Goal: Transaction & Acquisition: Download file/media

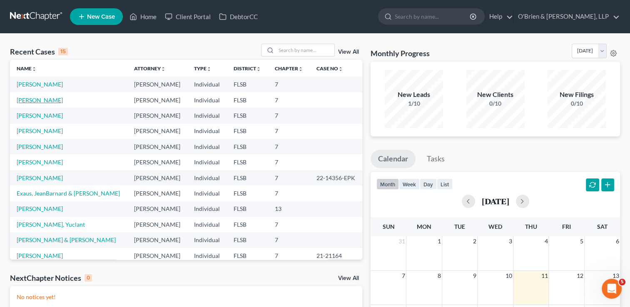
click at [40, 102] on link "[PERSON_NAME]" at bounding box center [40, 100] width 46 height 7
click at [39, 102] on link "[PERSON_NAME]" at bounding box center [40, 100] width 46 height 7
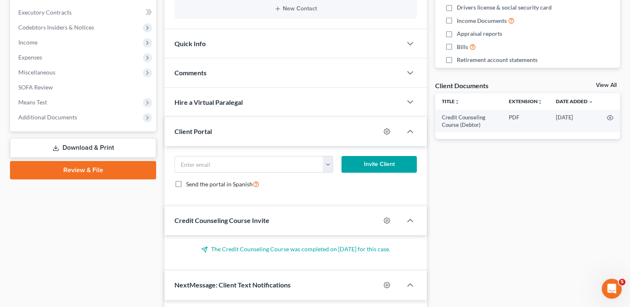
scroll to position [252, 0]
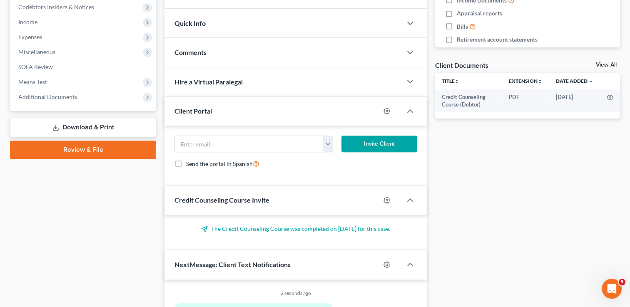
click at [73, 126] on link "Download & Print" at bounding box center [83, 128] width 146 height 20
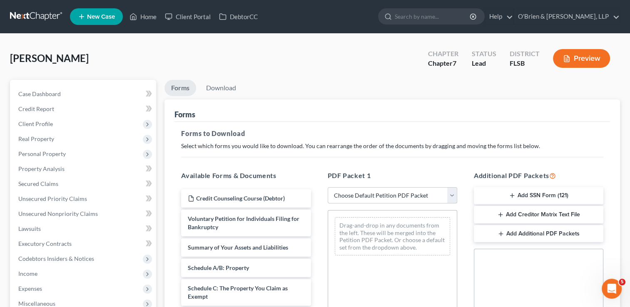
click at [450, 197] on select "Choose Default Petition PDF Packet Complete Bankruptcy Petition (all forms and …" at bounding box center [393, 195] width 130 height 17
select select "0"
click at [328, 187] on select "Choose Default Petition PDF Packet Complete Bankruptcy Petition (all forms and …" at bounding box center [393, 195] width 130 height 17
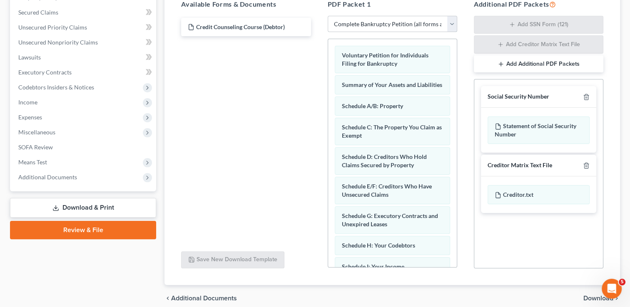
scroll to position [177, 0]
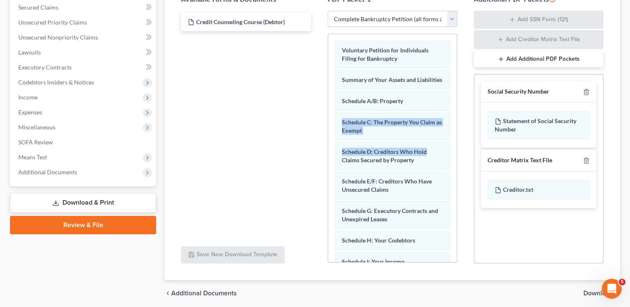
drag, startPoint x: 450, startPoint y: 107, endPoint x: 458, endPoint y: 152, distance: 45.3
click at [458, 152] on div "PDF Packet 1 Choose Default Petition PDF Packet Complete Bankruptcy Petition (a…" at bounding box center [393, 129] width 146 height 283
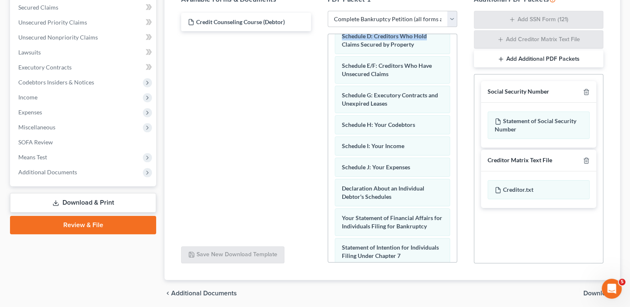
scroll to position [152, 0]
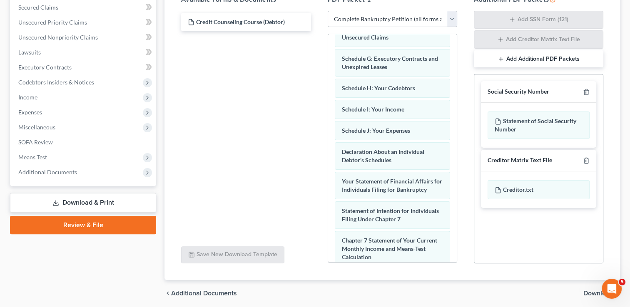
click at [282, 127] on div "Credit Counseling Course (Debtor)" at bounding box center [246, 125] width 143 height 229
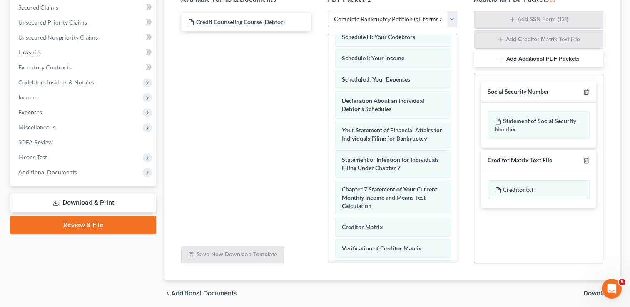
scroll to position [220, 0]
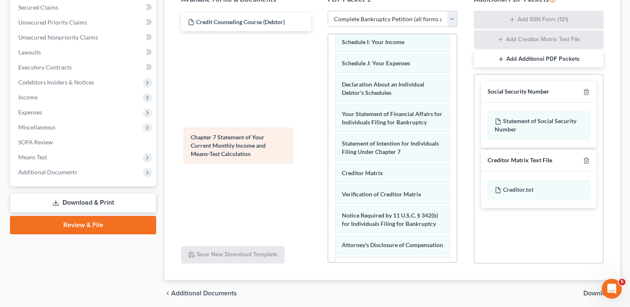
drag, startPoint x: 395, startPoint y: 183, endPoint x: 244, endPoint y: 142, distance: 156.2
click at [328, 142] on div "Chapter 7 Statement of Your Current Monthly Income and Means-Test Calculation V…" at bounding box center [392, 58] width 129 height 488
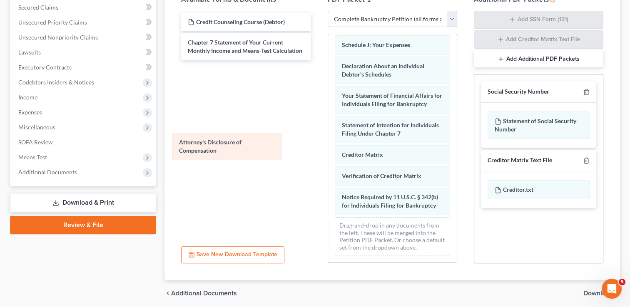
scroll to position [252, 0]
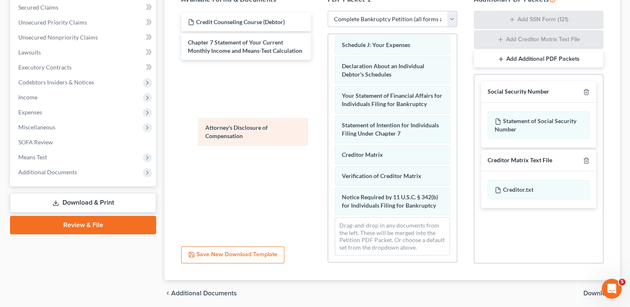
drag, startPoint x: 403, startPoint y: 207, endPoint x: 267, endPoint y: 138, distance: 152.8
click at [328, 138] on div "Attorney's Disclosure of Compensation Voluntary Petition for Individuals Filing…" at bounding box center [392, 29] width 129 height 467
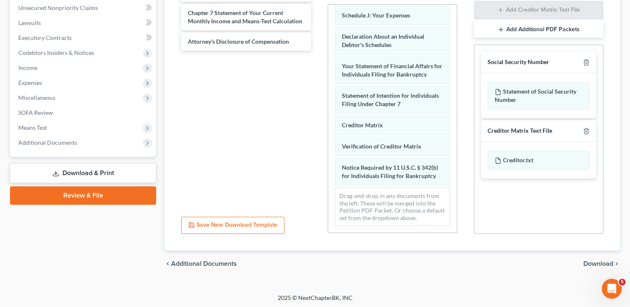
scroll to position [207, 0]
click at [599, 265] on span "Download" at bounding box center [599, 263] width 30 height 7
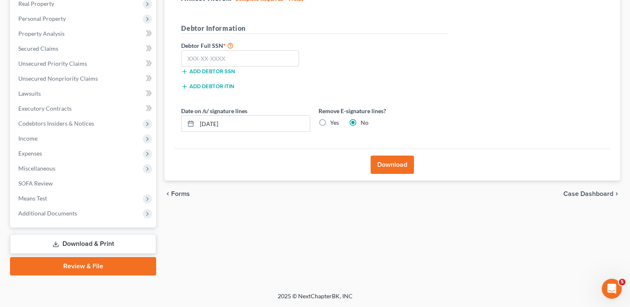
scroll to position [135, 0]
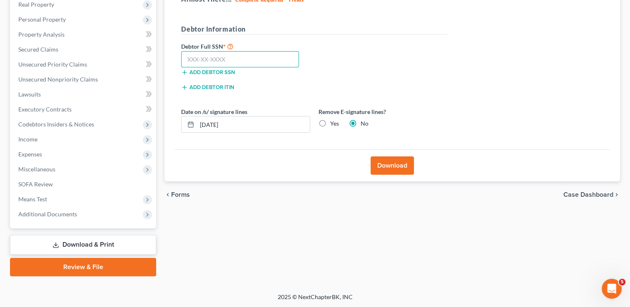
click at [205, 55] on input "text" at bounding box center [240, 59] width 118 height 17
type input "284-66-6676"
click at [385, 163] on button "Download" at bounding box center [392, 166] width 43 height 18
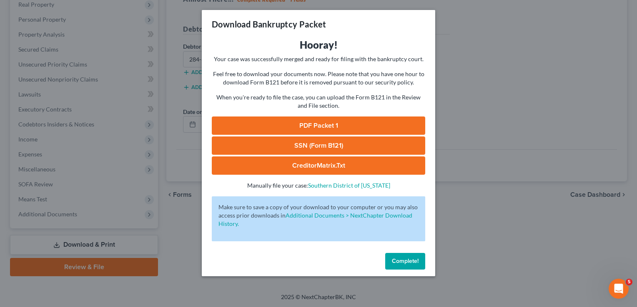
click at [346, 125] on link "PDF Packet 1" at bounding box center [318, 126] width 213 height 18
click at [335, 142] on link "SSN (Form B121)" at bounding box center [318, 146] width 213 height 18
click at [336, 170] on link "CreditorMatrix.txt" at bounding box center [318, 166] width 213 height 18
click at [409, 261] on span "Complete!" at bounding box center [405, 261] width 27 height 7
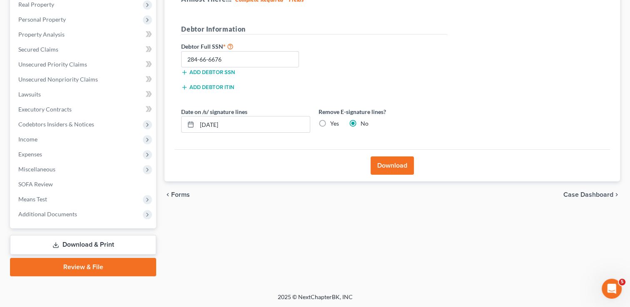
click at [60, 244] on link "Download & Print" at bounding box center [83, 245] width 146 height 20
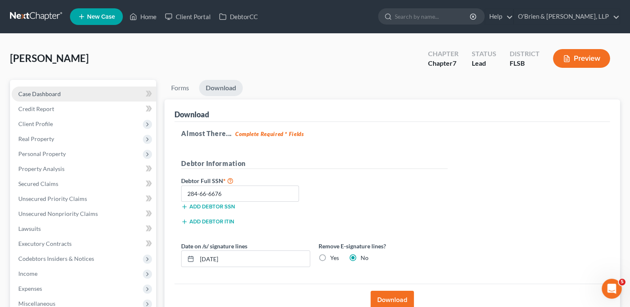
click at [37, 91] on span "Case Dashboard" at bounding box center [39, 93] width 42 height 7
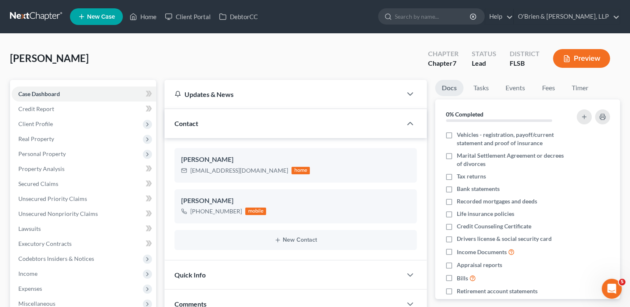
scroll to position [267, 0]
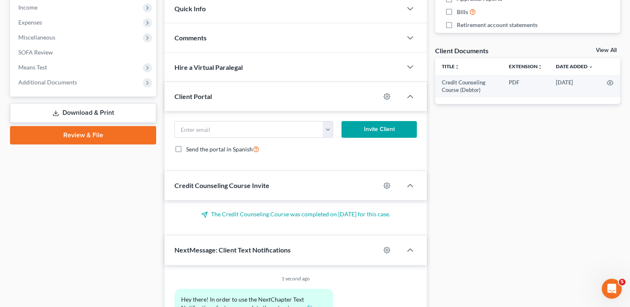
click at [75, 110] on link "Download & Print" at bounding box center [83, 113] width 146 height 20
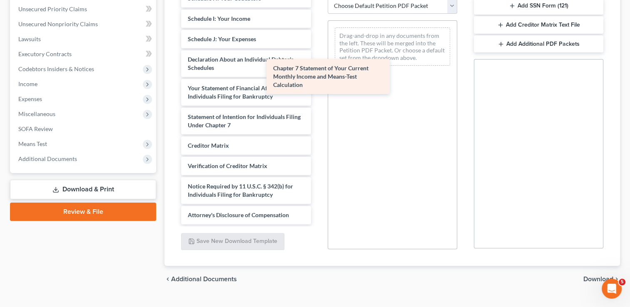
scroll to position [215, 0]
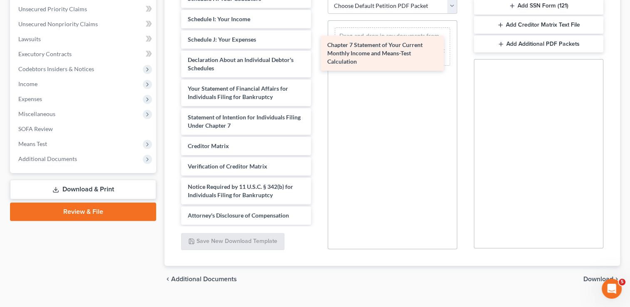
drag, startPoint x: 260, startPoint y: 122, endPoint x: 400, endPoint y: 54, distance: 155.0
click at [317, 54] on div "Chapter 7 Statement of Your Current Monthly Income and Means-Test Calculation C…" at bounding box center [246, 5] width 143 height 440
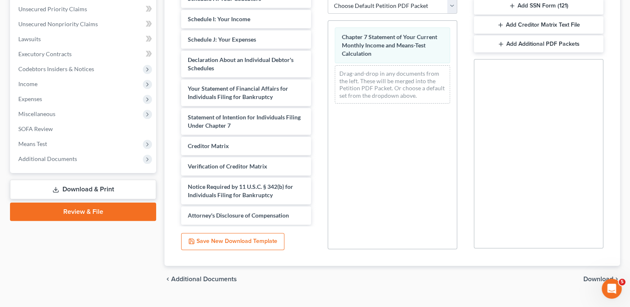
click at [592, 280] on span "Download" at bounding box center [599, 279] width 30 height 7
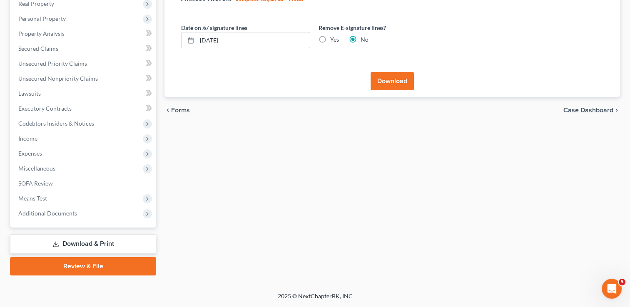
scroll to position [135, 0]
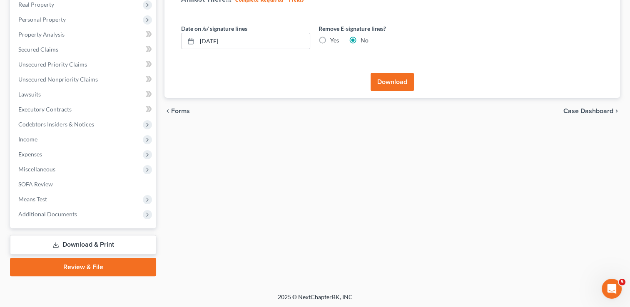
click at [383, 86] on button "Download" at bounding box center [392, 82] width 43 height 18
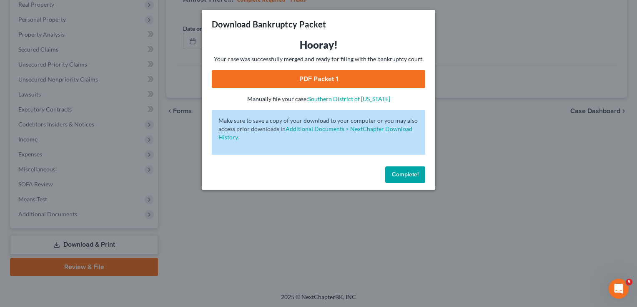
click at [383, 86] on link "PDF Packet 1" at bounding box center [318, 79] width 213 height 18
click at [405, 175] on span "Complete!" at bounding box center [405, 174] width 27 height 7
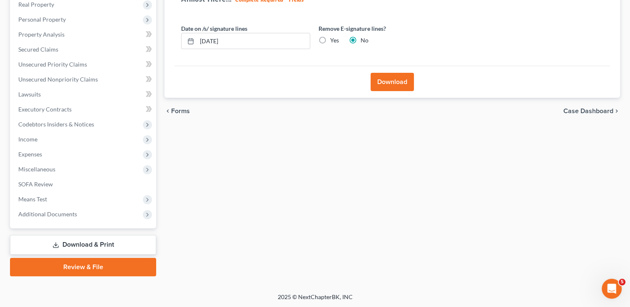
click at [100, 241] on link "Download & Print" at bounding box center [83, 245] width 146 height 20
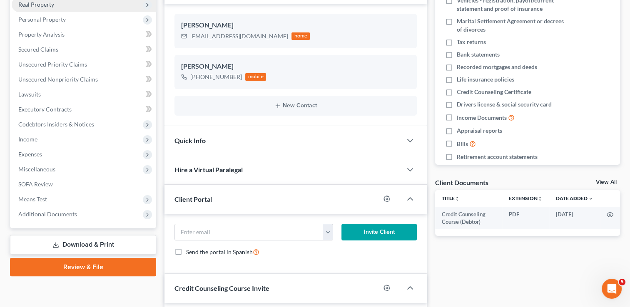
scroll to position [207, 0]
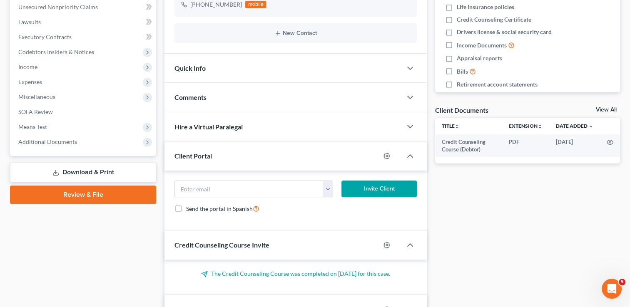
click at [53, 176] on link "Download & Print" at bounding box center [83, 173] width 146 height 20
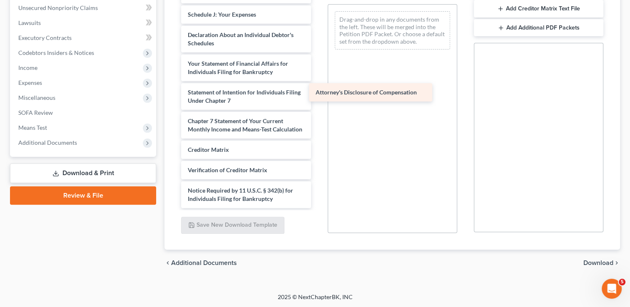
scroll to position [232, 0]
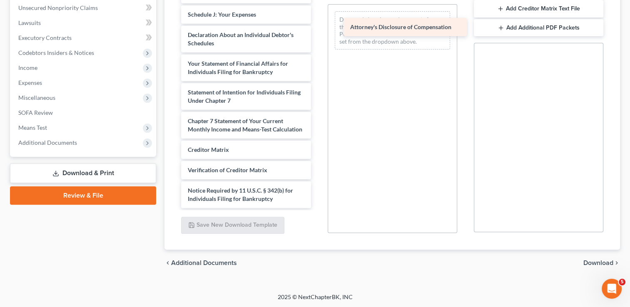
drag, startPoint x: 265, startPoint y: 197, endPoint x: 427, endPoint y: 26, distance: 236.3
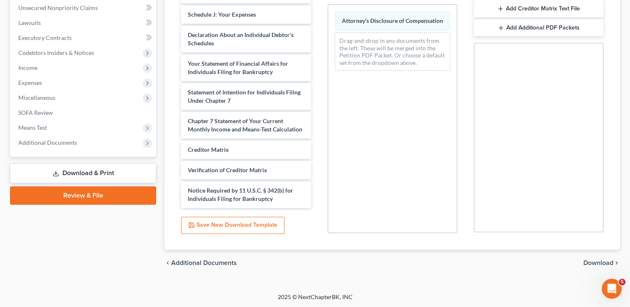
click at [610, 262] on span "Download" at bounding box center [599, 263] width 30 height 7
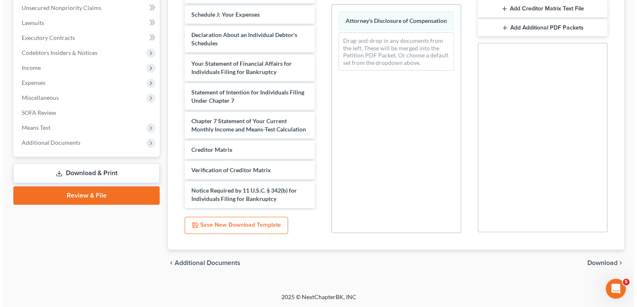
scroll to position [135, 0]
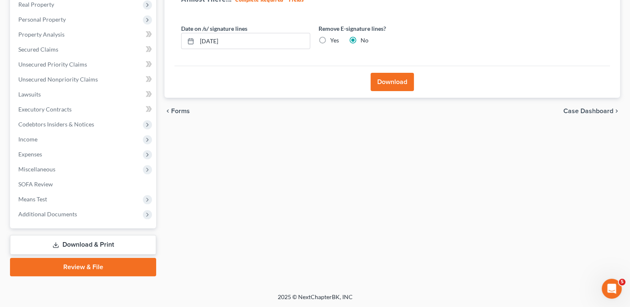
click at [388, 76] on button "Download" at bounding box center [392, 82] width 43 height 18
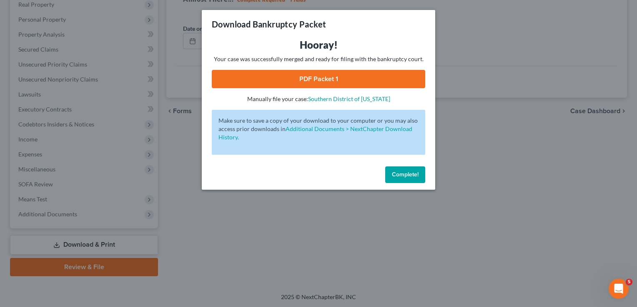
click at [388, 76] on link "PDF Packet 1" at bounding box center [318, 79] width 213 height 18
